Goal: Information Seeking & Learning: Learn about a topic

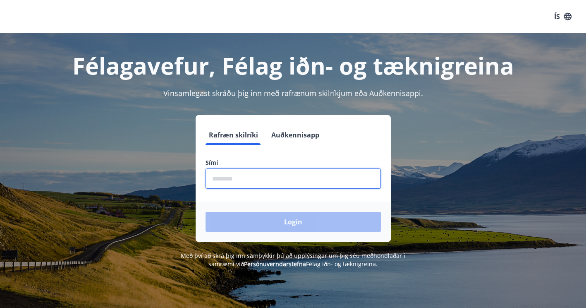
click at [279, 175] on input "phone" at bounding box center [293, 178] width 175 height 20
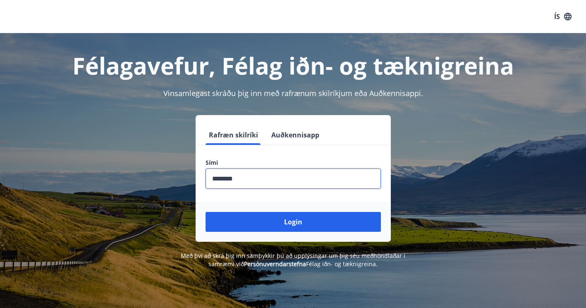
type input "********"
click at [206, 212] on button "Login" at bounding box center [293, 222] width 175 height 20
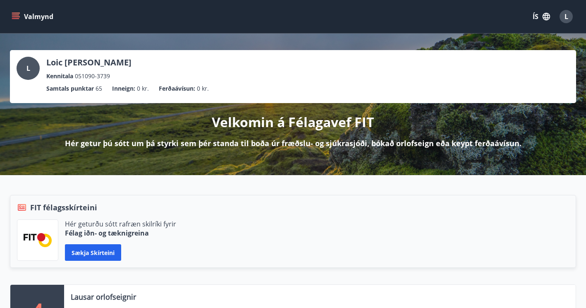
click at [17, 17] on icon "menu" at bounding box center [16, 16] width 8 height 8
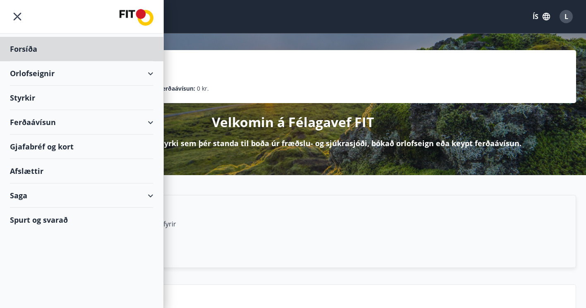
click at [85, 61] on div "Styrkir" at bounding box center [82, 49] width 144 height 24
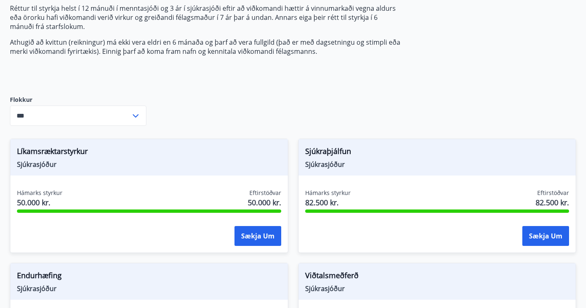
scroll to position [129, 0]
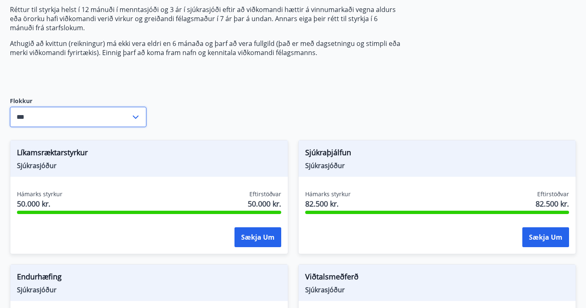
click at [121, 117] on input "***" at bounding box center [70, 117] width 121 height 20
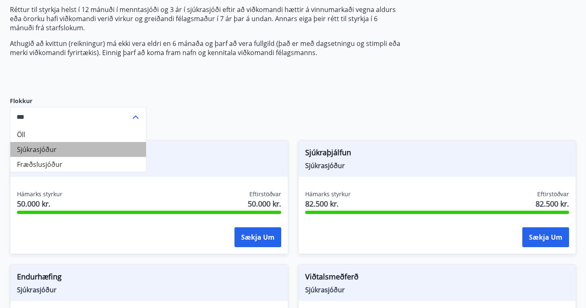
click at [129, 150] on li "Sjúkrasjóður" at bounding box center [78, 149] width 136 height 15
type input "**********"
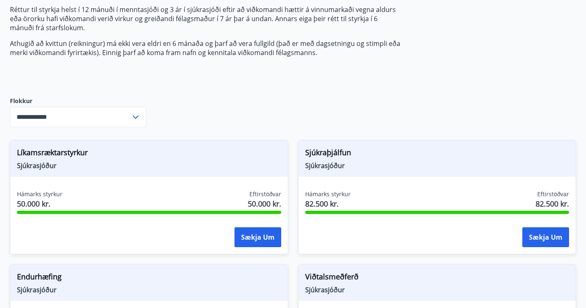
scroll to position [0, 0]
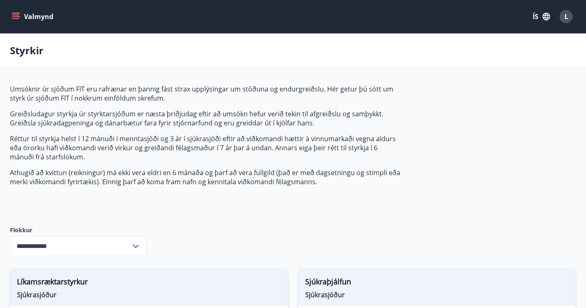
click at [19, 23] on button "Valmynd" at bounding box center [33, 16] width 47 height 15
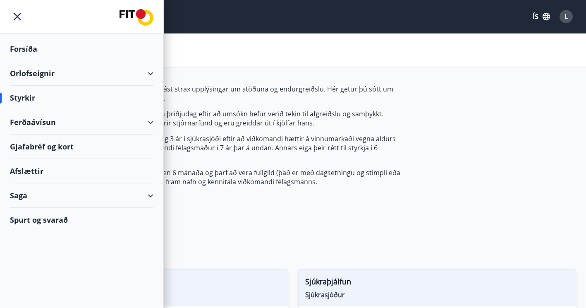
click at [151, 121] on div "Ferðaávísun" at bounding box center [82, 122] width 144 height 24
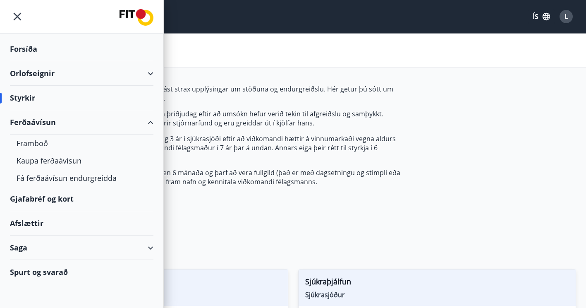
click at [151, 121] on div "Ferðaávísun" at bounding box center [82, 122] width 144 height 24
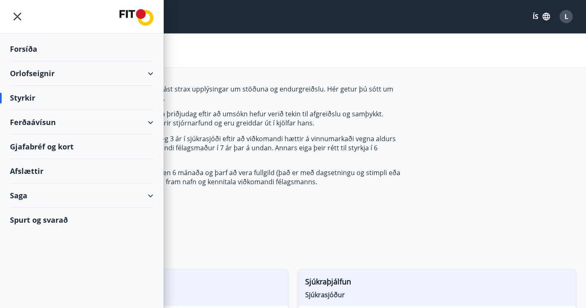
click at [154, 71] on icon at bounding box center [151, 74] width 10 height 10
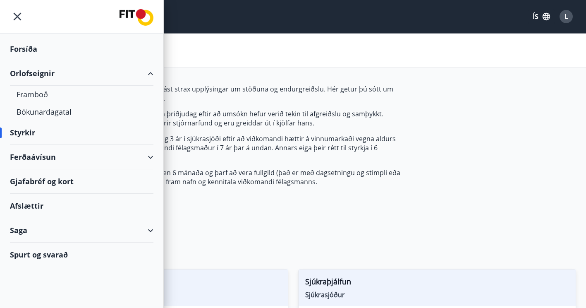
click at [155, 72] on icon at bounding box center [151, 74] width 10 height 10
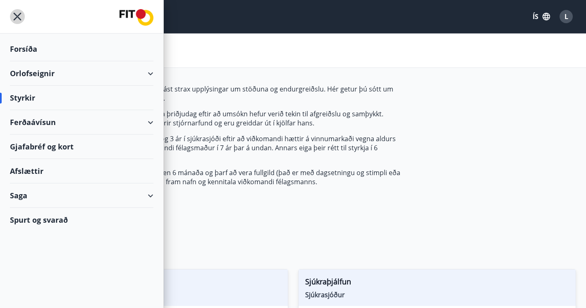
click at [18, 15] on icon "menu" at bounding box center [17, 16] width 15 height 15
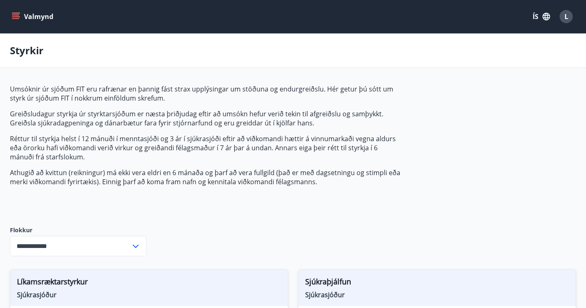
click at [35, 19] on button "Valmynd" at bounding box center [33, 16] width 47 height 15
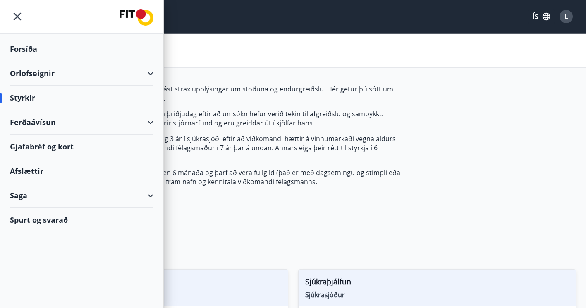
click at [134, 18] on img at bounding box center [137, 17] width 34 height 17
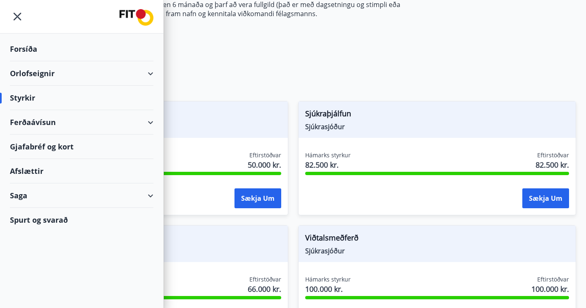
scroll to position [168, 0]
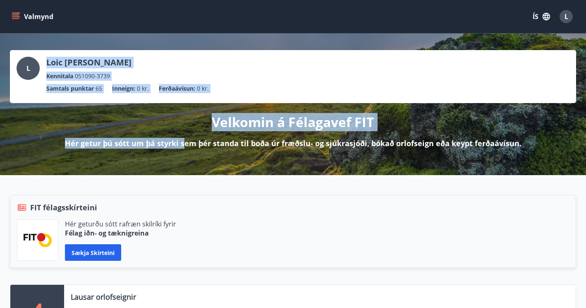
drag, startPoint x: 166, startPoint y: 36, endPoint x: 187, endPoint y: 141, distance: 106.7
click at [187, 141] on div "L Loic [PERSON_NAME] Kennitala 051090-3739 Samtals punktar 65 Inneign : 0 kr. F…" at bounding box center [293, 104] width 586 height 141
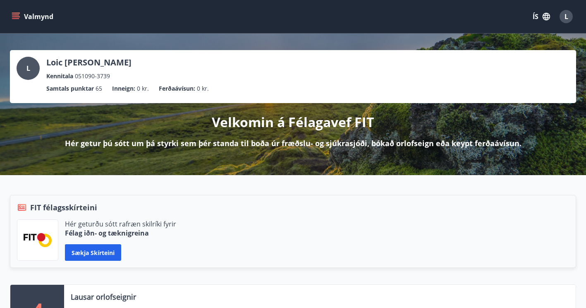
click at [224, 225] on div "Hér geturðu sótt rafræn skilríki fyrir Félag iðn- og tæknigreina Sækja skírteini" at bounding box center [293, 239] width 552 height 41
click at [571, 18] on div "L" at bounding box center [566, 16] width 13 height 13
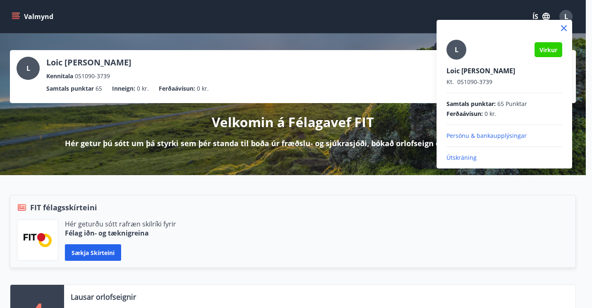
click at [571, 18] on div at bounding box center [296, 154] width 592 height 308
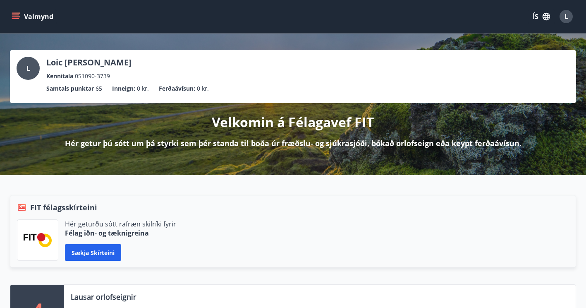
click at [40, 22] on button "Valmynd" at bounding box center [33, 16] width 47 height 15
click at [243, 201] on div "FIT félagsskírteini Hér geturðu sótt rafræn skilríki fyrir Félag iðn- og tæknig…" at bounding box center [293, 231] width 566 height 73
click at [14, 17] on icon "menu" at bounding box center [16, 16] width 9 height 1
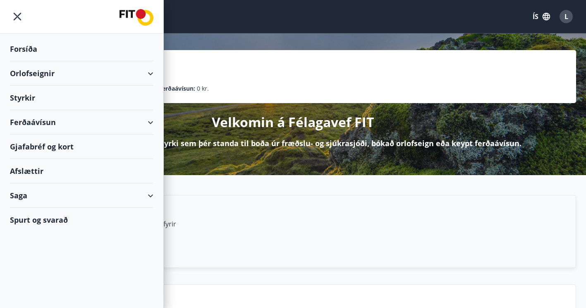
click at [568, 14] on div "L" at bounding box center [566, 16] width 13 height 13
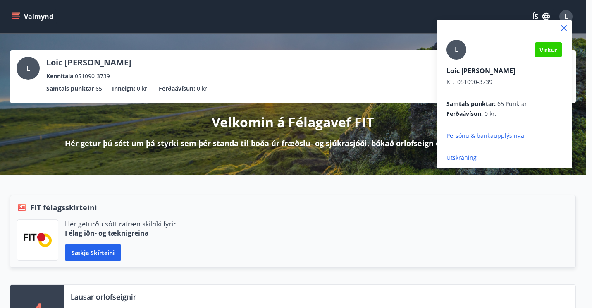
click at [568, 16] on div at bounding box center [296, 154] width 592 height 308
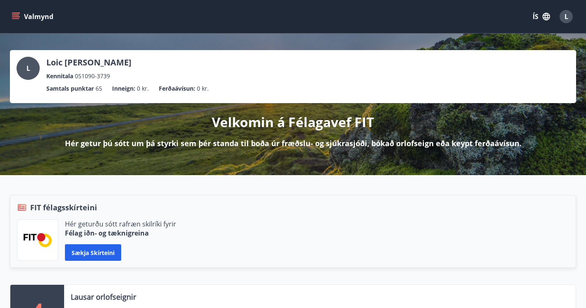
click at [51, 24] on button "Valmynd" at bounding box center [33, 16] width 47 height 15
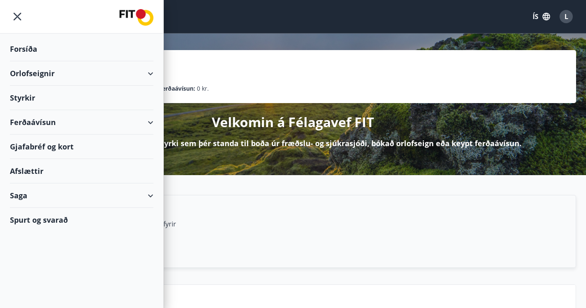
click at [146, 69] on div "Orlofseignir" at bounding box center [82, 73] width 144 height 24
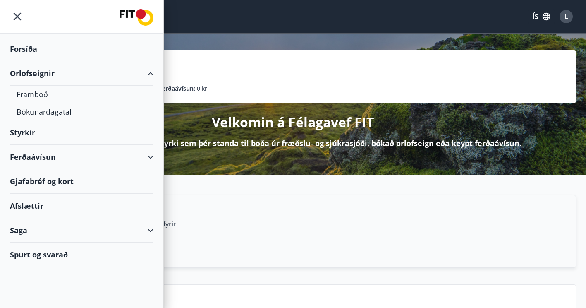
click at [148, 71] on div "Orlofseignir" at bounding box center [82, 73] width 144 height 24
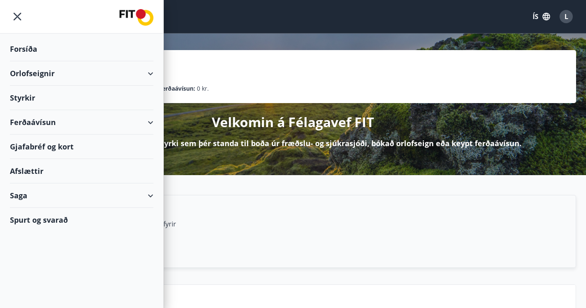
click at [154, 120] on icon at bounding box center [151, 122] width 10 height 10
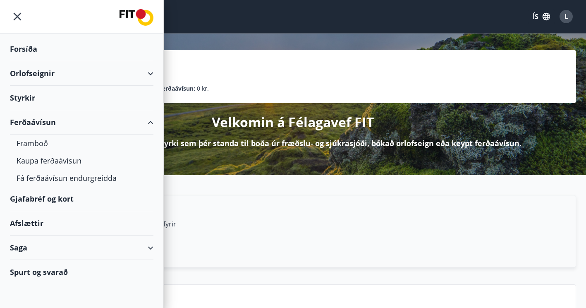
click at [151, 125] on div "Ferðaávísun" at bounding box center [82, 122] width 144 height 24
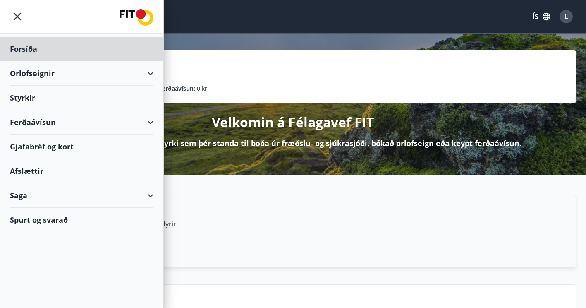
click at [27, 61] on div "Styrkir" at bounding box center [82, 49] width 144 height 24
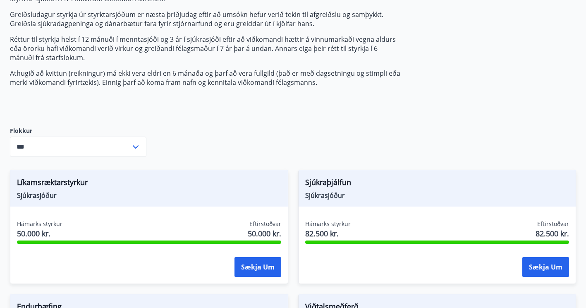
scroll to position [100, 0]
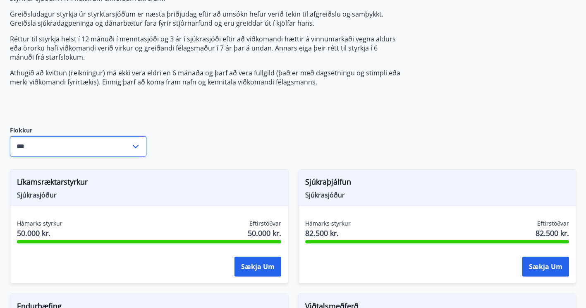
click at [128, 151] on input "***" at bounding box center [70, 146] width 121 height 20
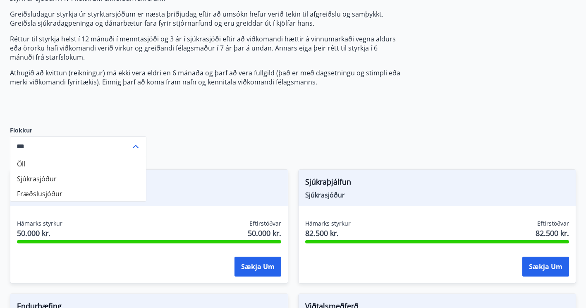
click at [90, 177] on li "Sjúkrasjóður" at bounding box center [78, 178] width 136 height 15
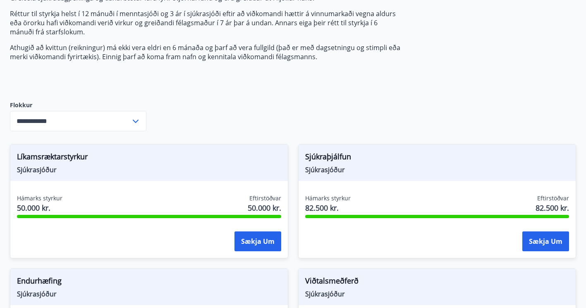
scroll to position [125, 0]
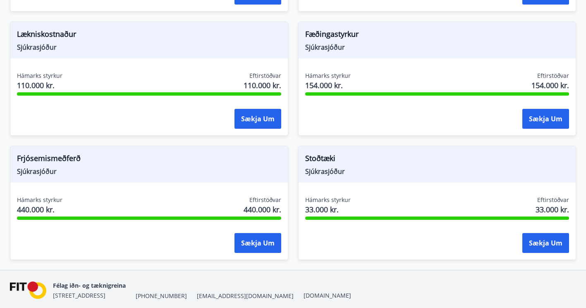
click at [282, 220] on div "Hámarks styrkur 440.000 kr. Eftirstöðvar 440.000 kr. Sækja um" at bounding box center [149, 226] width 278 height 60
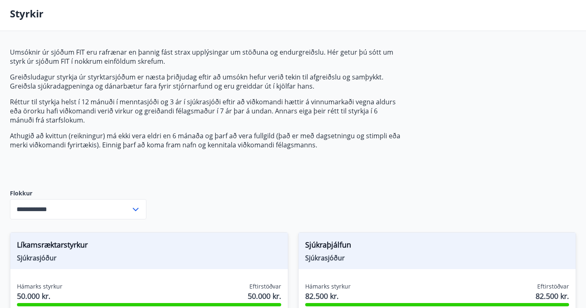
scroll to position [17, 0]
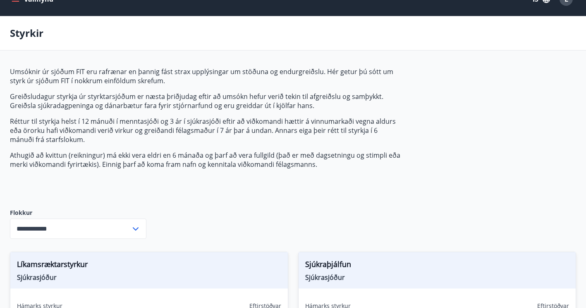
click at [141, 227] on div "**********" at bounding box center [78, 228] width 137 height 20
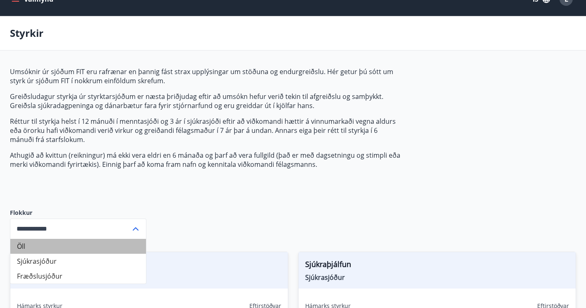
click at [89, 242] on li "Öll" at bounding box center [78, 246] width 136 height 15
type input "***"
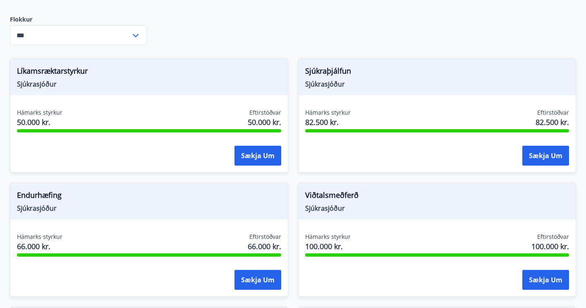
scroll to position [0, 0]
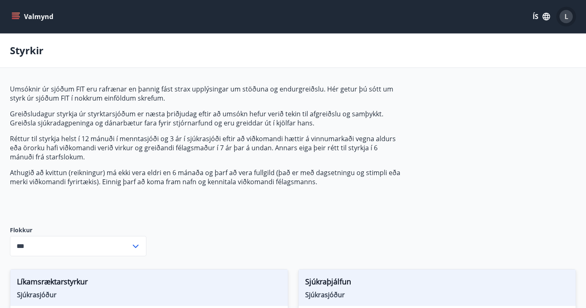
click at [569, 21] on div "L" at bounding box center [566, 16] width 13 height 13
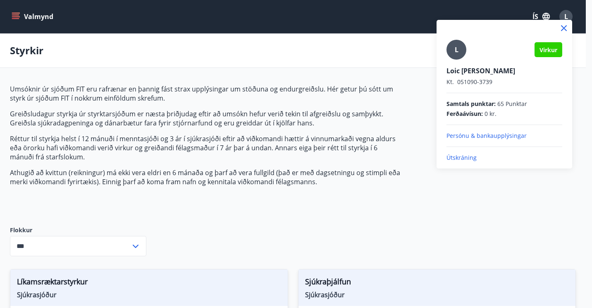
click at [569, 21] on div at bounding box center [505, 28] width 136 height 17
click at [564, 26] on icon at bounding box center [564, 28] width 10 height 10
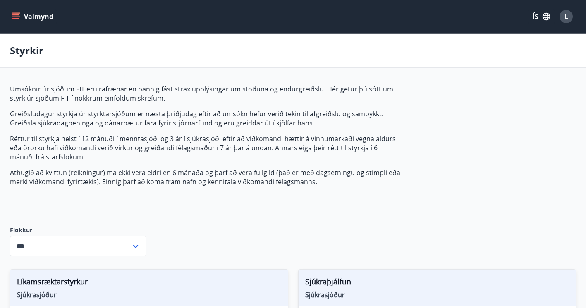
click at [17, 17] on icon "menu" at bounding box center [16, 16] width 8 height 8
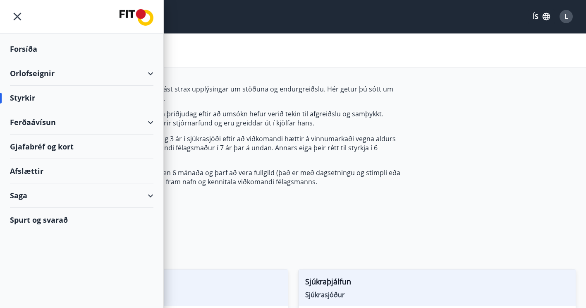
click at [150, 190] on div "Saga" at bounding box center [82, 195] width 144 height 24
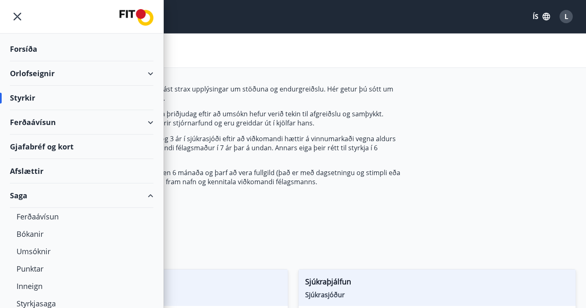
click at [135, 74] on div "Orlofseignir" at bounding box center [82, 73] width 144 height 24
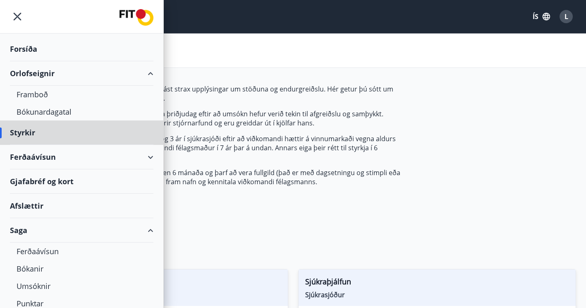
click at [29, 45] on div "Forsíða" at bounding box center [82, 49] width 144 height 24
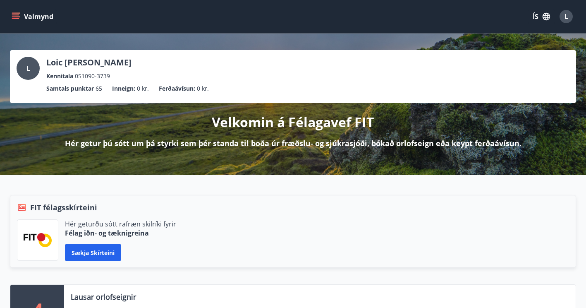
click at [14, 16] on icon "menu" at bounding box center [16, 16] width 9 height 1
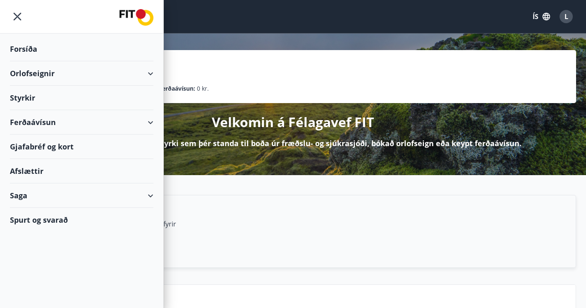
click at [148, 70] on div "Orlofseignir" at bounding box center [82, 73] width 144 height 24
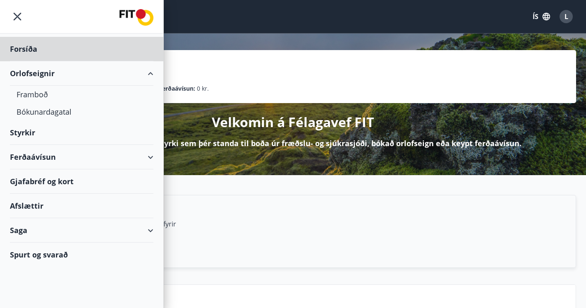
click at [39, 61] on div "Styrkir" at bounding box center [82, 49] width 144 height 24
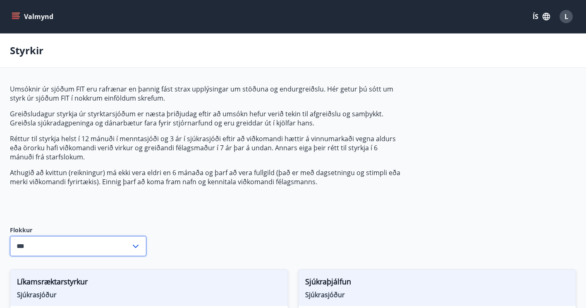
click at [88, 241] on input "***" at bounding box center [70, 246] width 121 height 20
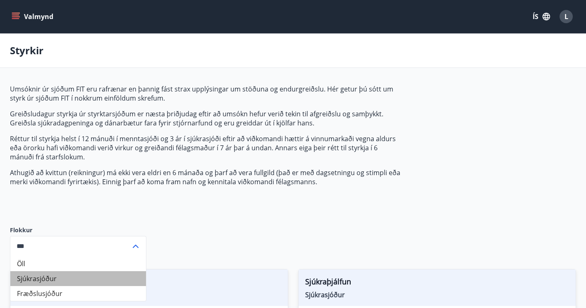
click at [67, 276] on li "Sjúkrasjóður" at bounding box center [78, 278] width 136 height 15
type input "**********"
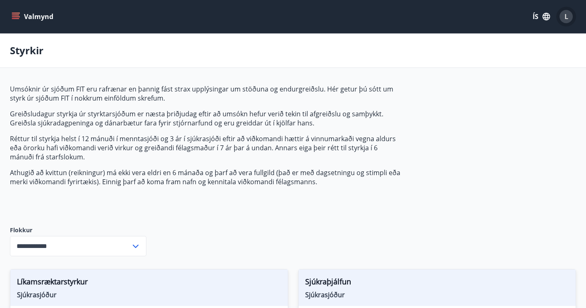
click at [565, 16] on span "L" at bounding box center [567, 16] width 4 height 9
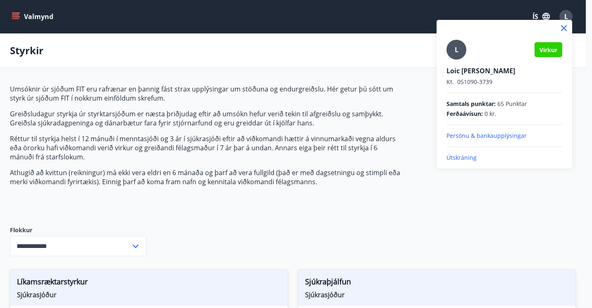
click at [23, 16] on div at bounding box center [296, 154] width 592 height 308
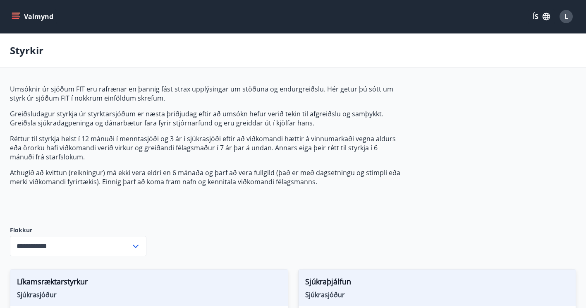
click at [24, 20] on button "Valmynd" at bounding box center [33, 16] width 47 height 15
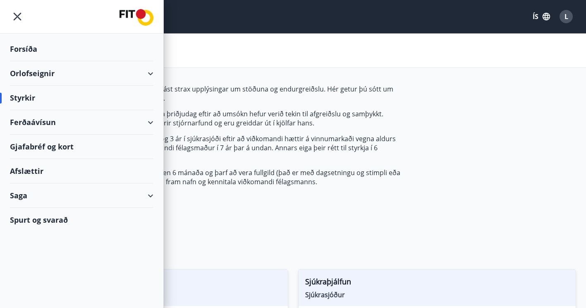
click at [150, 193] on div "Saga" at bounding box center [82, 195] width 144 height 24
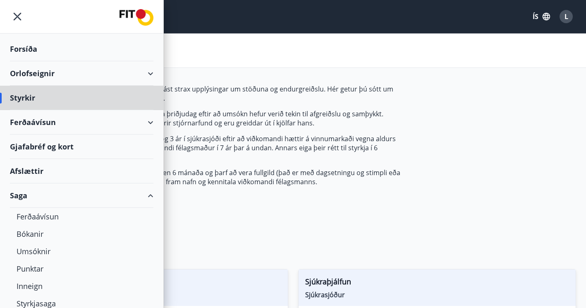
click at [24, 45] on div "Forsíða" at bounding box center [82, 49] width 144 height 24
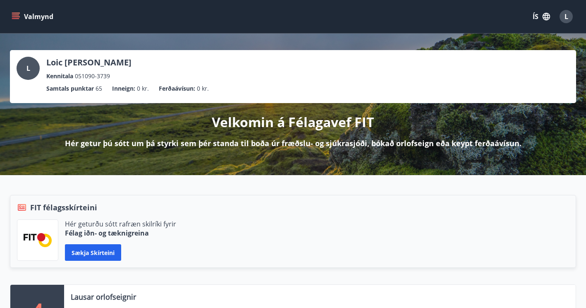
click at [570, 21] on div "L" at bounding box center [566, 16] width 13 height 13
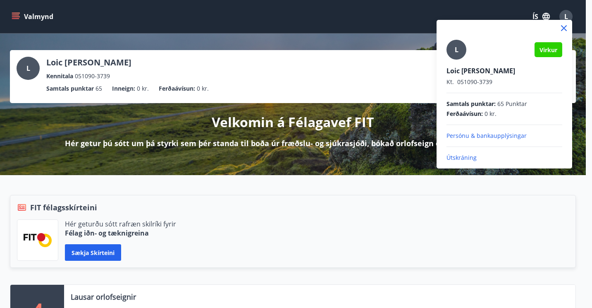
click at [570, 21] on div at bounding box center [505, 28] width 136 height 17
click at [13, 20] on div at bounding box center [296, 154] width 592 height 308
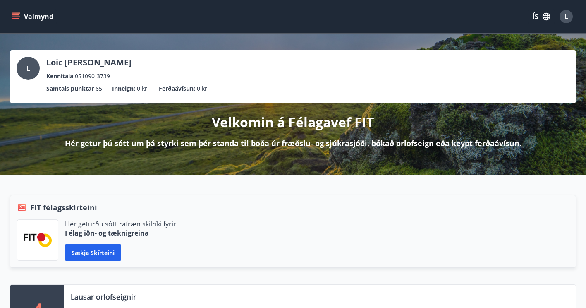
click at [16, 11] on button "Valmynd" at bounding box center [33, 16] width 47 height 15
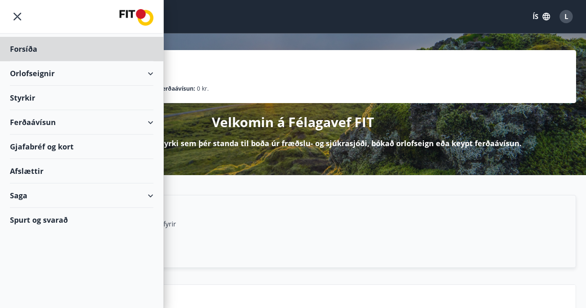
click at [63, 61] on div "Styrkir" at bounding box center [82, 49] width 144 height 24
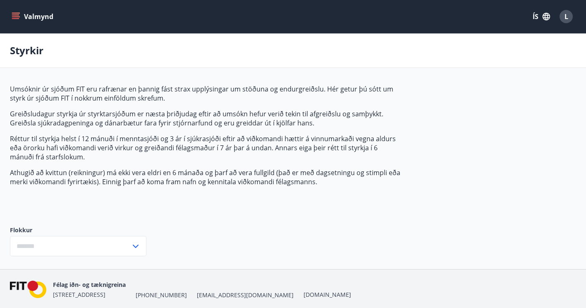
type input "***"
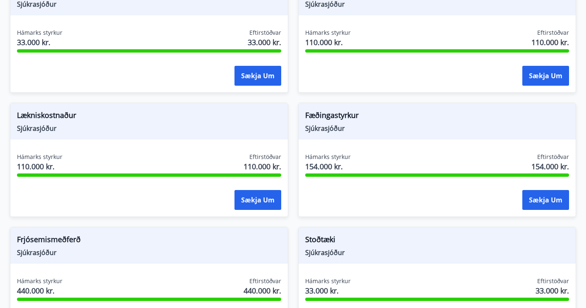
scroll to position [663, 0]
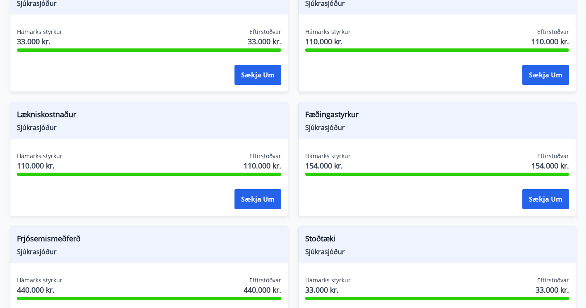
click at [329, 119] on span "Fæðingastyrkur" at bounding box center [437, 116] width 264 height 14
click at [326, 129] on span "Sjúkrasjóður" at bounding box center [437, 127] width 264 height 9
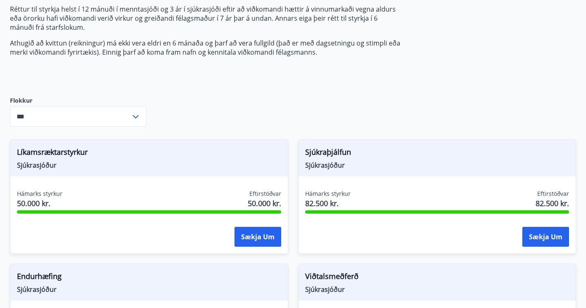
scroll to position [0, 0]
